Goal: Task Accomplishment & Management: Manage account settings

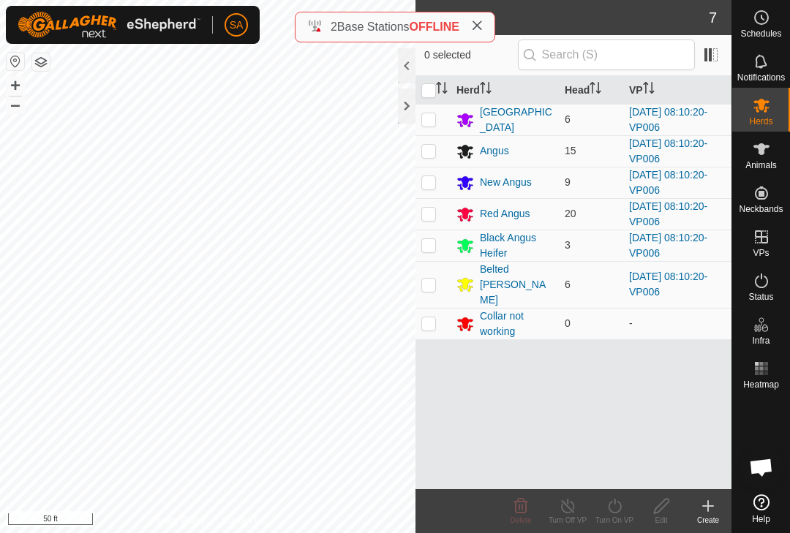
click at [407, 107] on div at bounding box center [407, 105] width 18 height 35
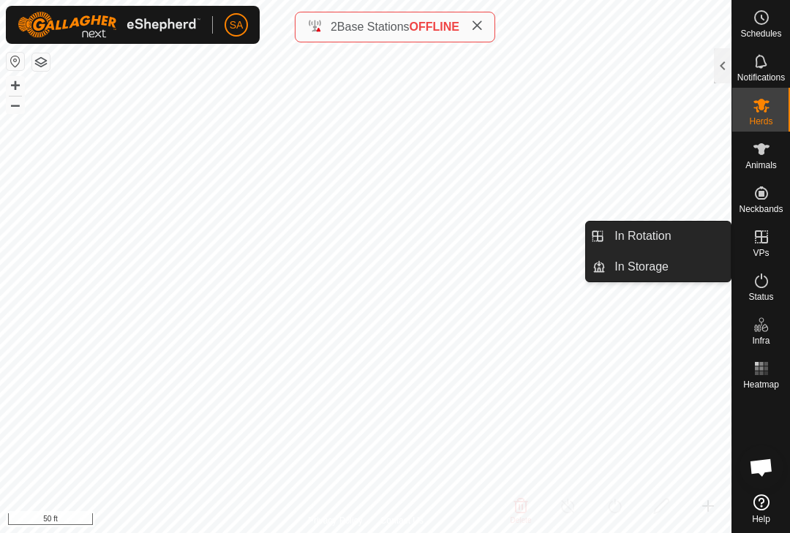
click at [679, 235] on link "In Rotation" at bounding box center [667, 236] width 125 height 29
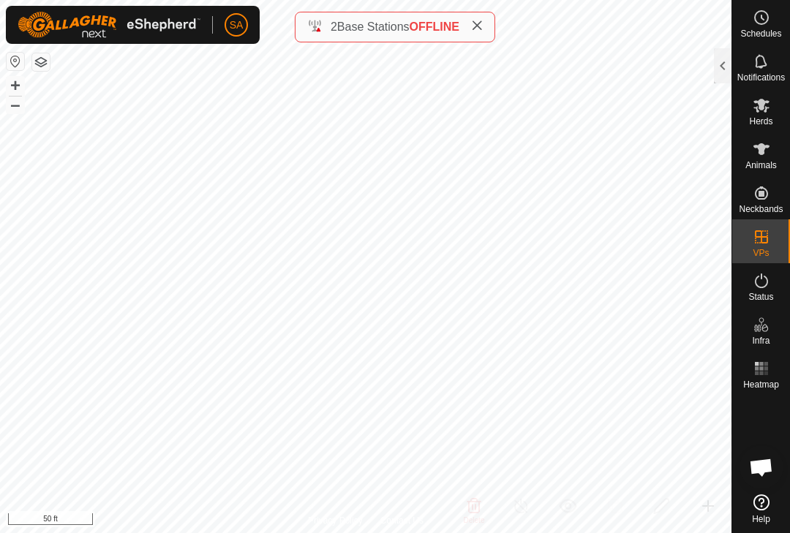
click at [723, 71] on div at bounding box center [723, 65] width 18 height 35
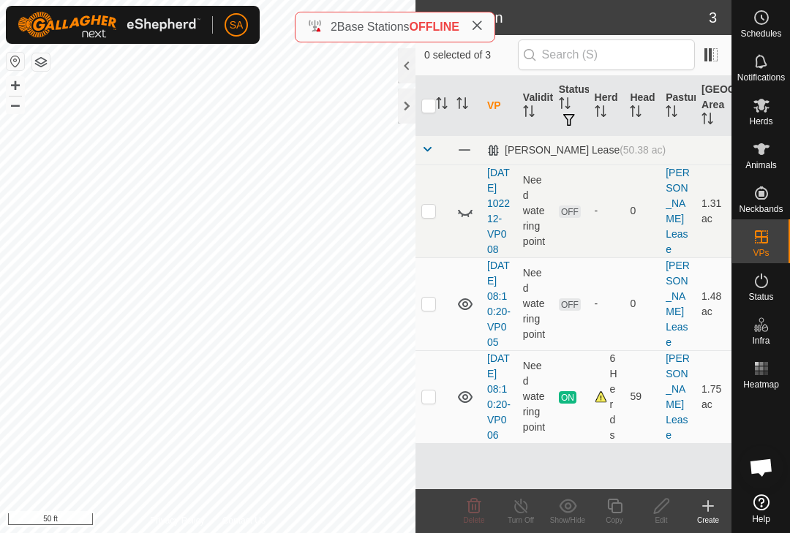
click at [426, 216] on p-checkbox at bounding box center [428, 211] width 15 height 12
click at [442, 214] on td at bounding box center [432, 211] width 35 height 93
click at [467, 216] on icon at bounding box center [465, 213] width 15 height 6
click at [449, 213] on td at bounding box center [432, 211] width 35 height 93
click at [420, 221] on td at bounding box center [432, 211] width 35 height 93
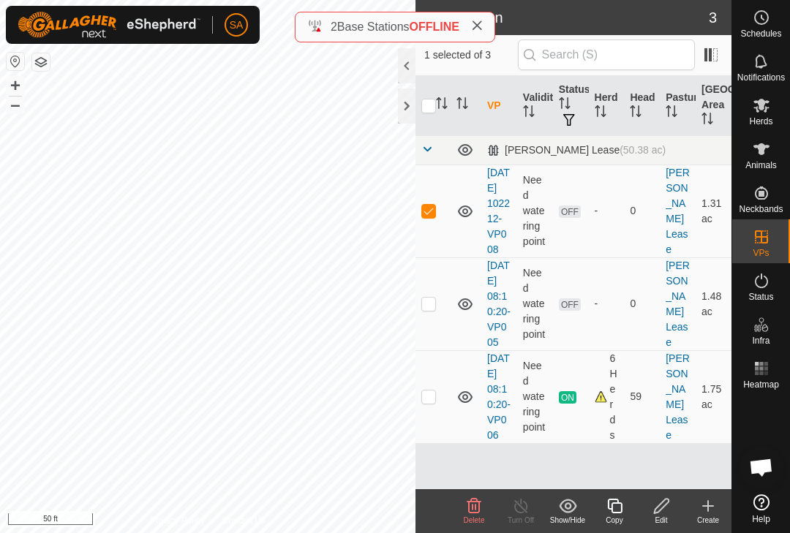
checkbox input "false"
click at [461, 214] on icon at bounding box center [465, 211] width 15 height 12
click at [436, 329] on td at bounding box center [432, 303] width 35 height 93
checkbox input "true"
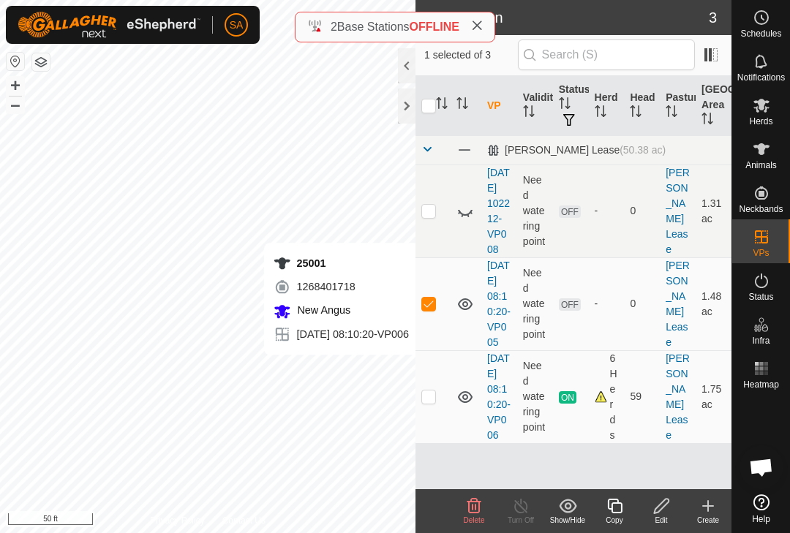
click at [405, 102] on div at bounding box center [407, 105] width 18 height 35
